Goal: Task Accomplishment & Management: Use online tool/utility

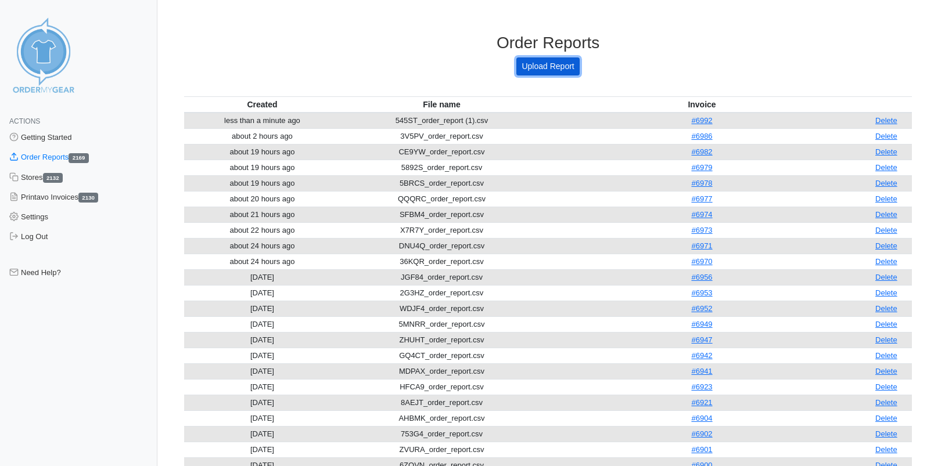
click at [544, 59] on link "Upload Report" at bounding box center [547, 66] width 63 height 18
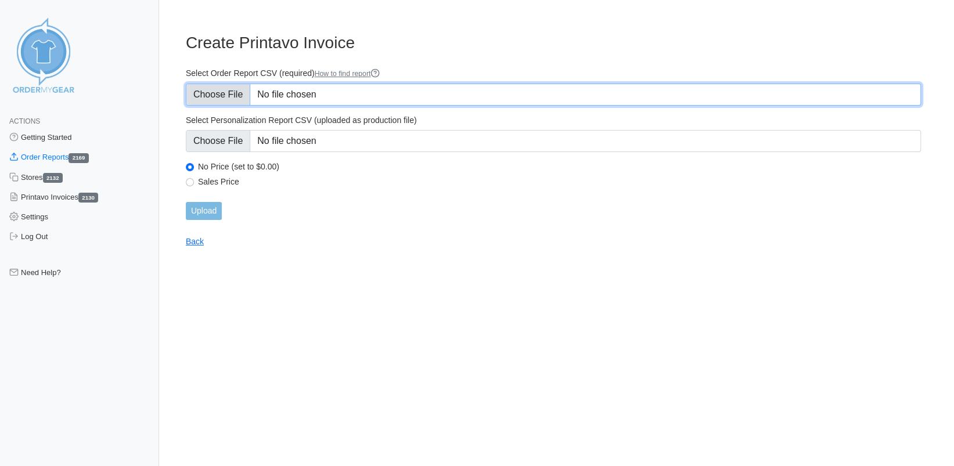
click at [240, 94] on input "Select Order Report CSV (required) How to find report" at bounding box center [553, 95] width 735 height 22
type input "C:\fakepath\EPK7P_order_report.csv"
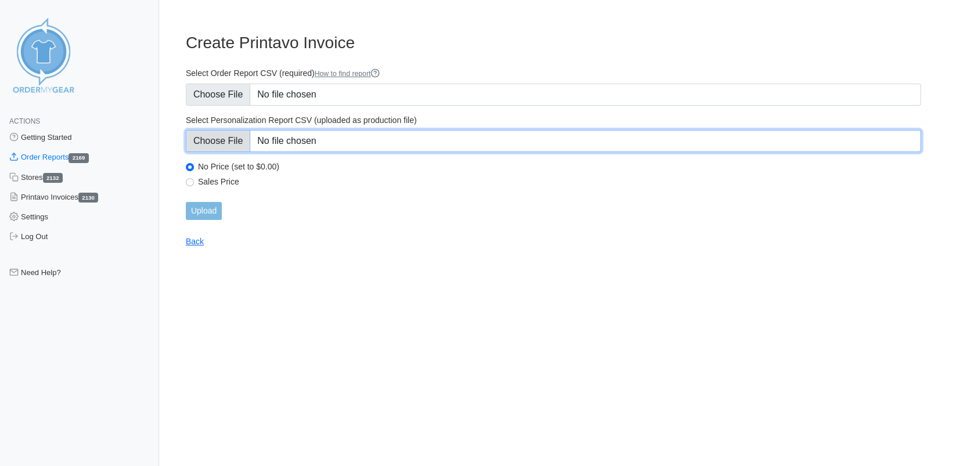
click at [228, 139] on input "Select Personalization Report CSV (uploaded as production file)" at bounding box center [553, 141] width 735 height 22
type input "C:\fakepath\EPK7P_personalization_report.csv"
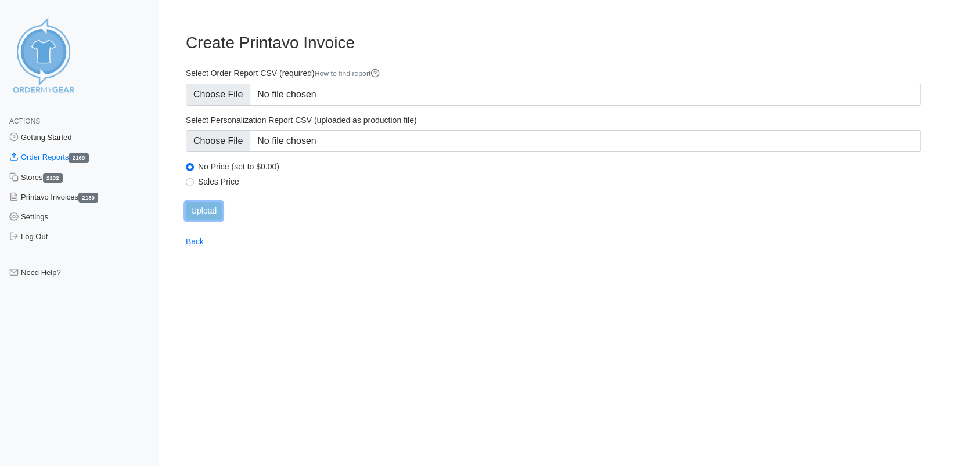
click at [211, 209] on input "Upload" at bounding box center [204, 211] width 36 height 18
